Goal: Complete application form: Complete application form

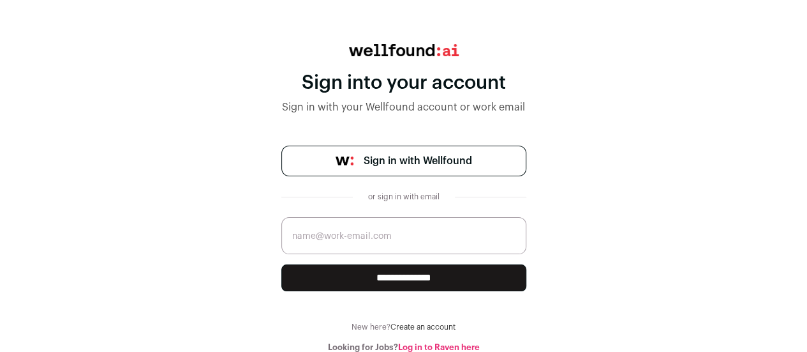
scroll to position [48, 0]
click at [428, 326] on link "Create an account" at bounding box center [423, 327] width 65 height 8
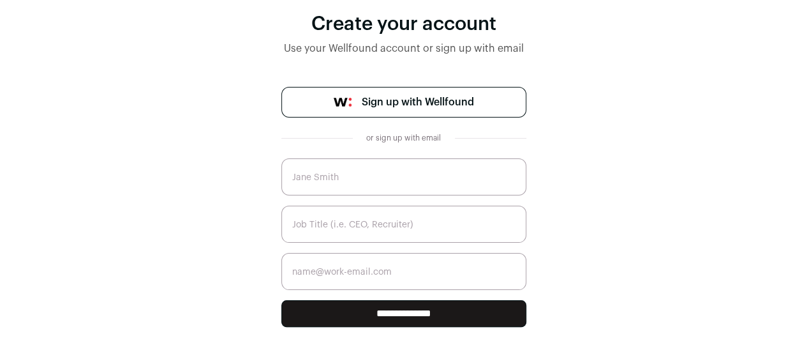
scroll to position [121, 0]
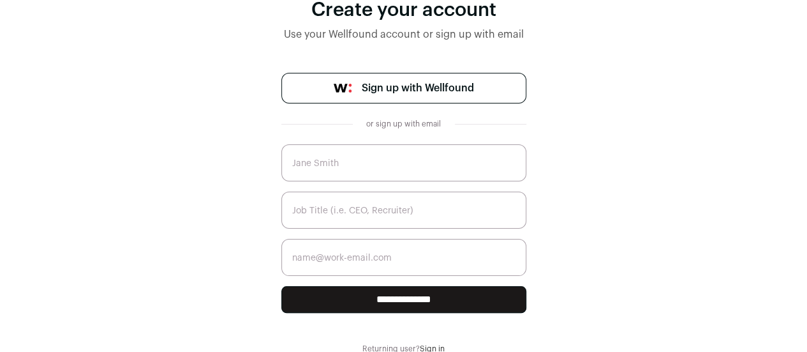
click at [415, 127] on div "or sign up with email" at bounding box center [404, 124] width 82 height 10
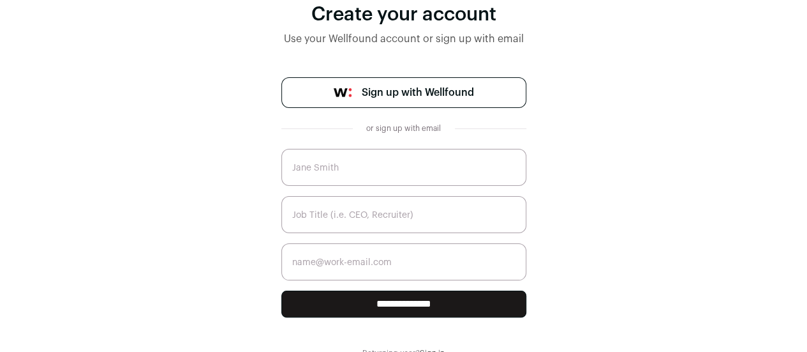
scroll to position [57, 0]
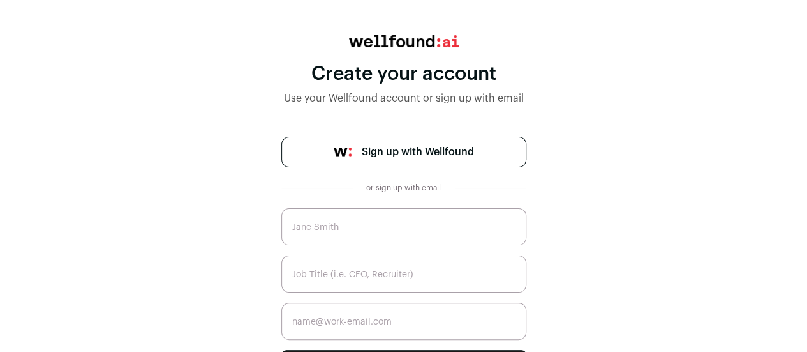
click at [391, 230] on input "text" at bounding box center [403, 226] width 245 height 37
type input "Mayuri Baraskar"
click at [322, 278] on input "text" at bounding box center [403, 273] width 245 height 37
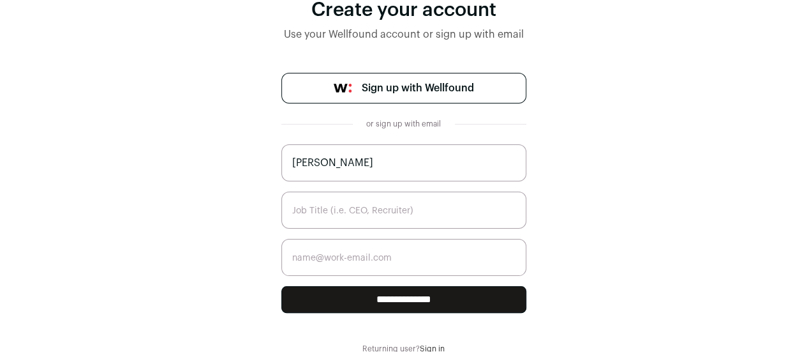
scroll to position [78, 0]
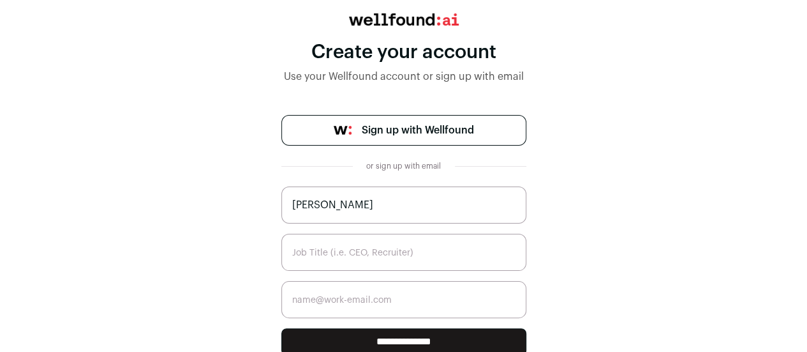
click at [374, 260] on input "text" at bounding box center [403, 252] width 245 height 37
type input "Software Developer"
click at [352, 299] on input "email" at bounding box center [403, 299] width 245 height 37
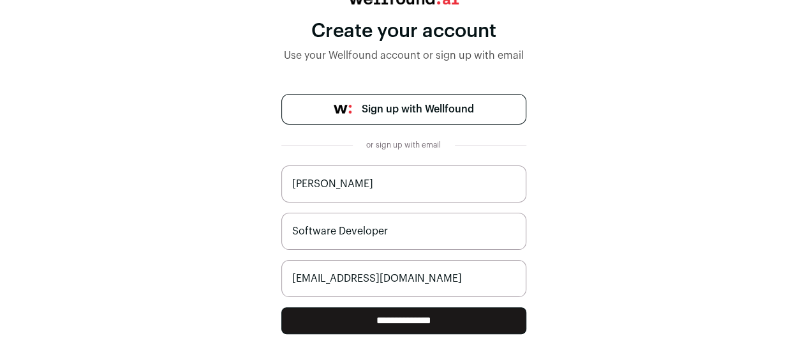
scroll to position [121, 0]
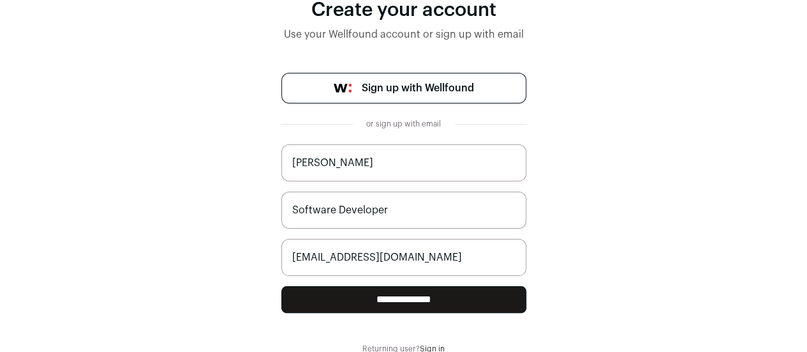
type input "mayuribaraskar980@gmail.com"
click at [424, 295] on input "**********" at bounding box center [403, 299] width 245 height 27
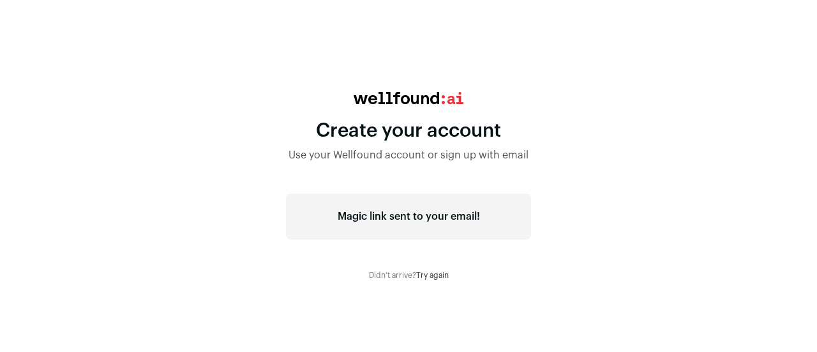
click at [429, 274] on link "Try again" at bounding box center [432, 275] width 33 height 8
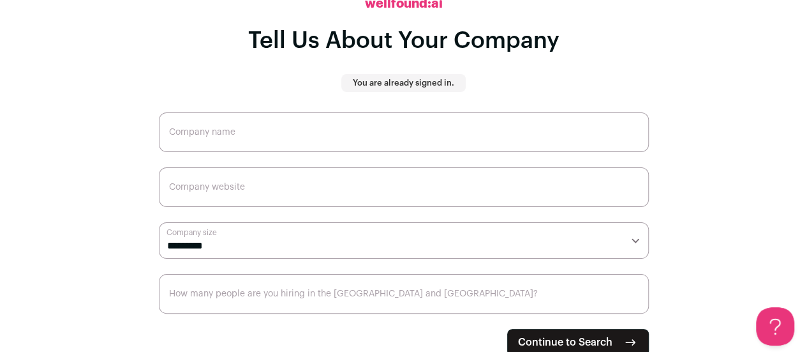
scroll to position [51, 0]
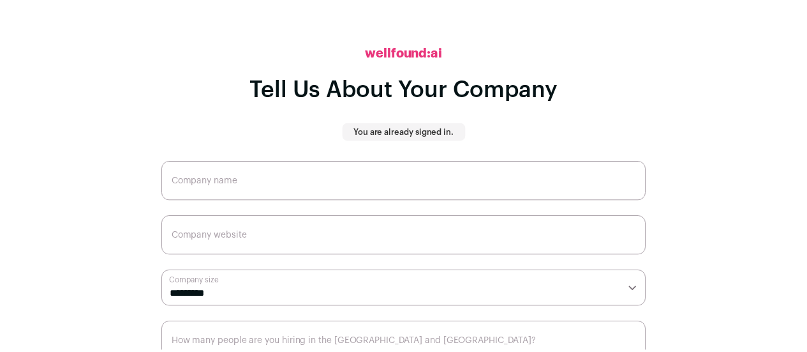
scroll to position [51, 0]
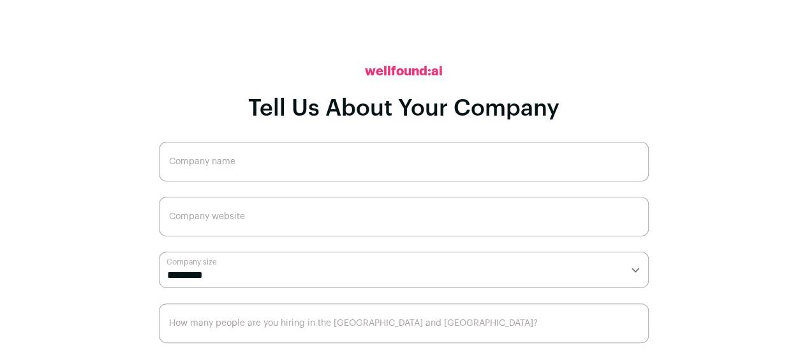
click at [281, 154] on input "Company name" at bounding box center [404, 162] width 490 height 40
type input "Infosys Ltd"
click at [242, 218] on input "Company website" at bounding box center [404, 217] width 490 height 40
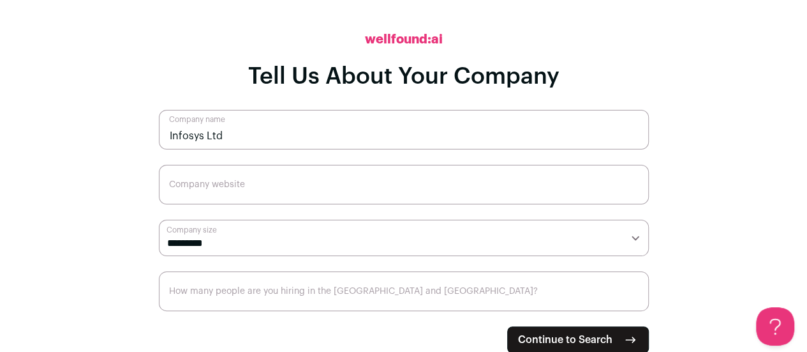
click at [255, 234] on select "**********" at bounding box center [404, 238] width 490 height 36
select select "*****"
click at [159, 220] on select "**********" at bounding box center [404, 238] width 490 height 36
